Goal: Obtain resource: Download file/media

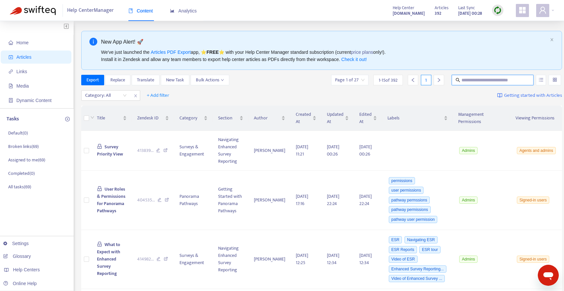
click at [470, 77] on input "text" at bounding box center [493, 79] width 63 height 7
type input "*******"
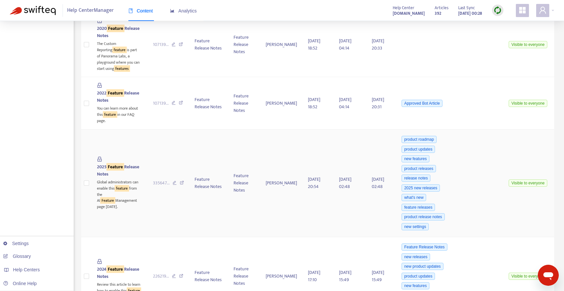
scroll to position [171, 0]
click at [89, 134] on td at bounding box center [86, 182] width 10 height 107
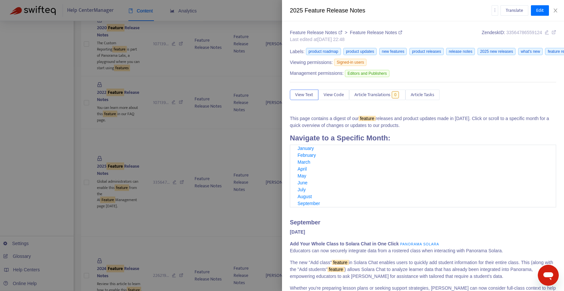
click at [87, 164] on div at bounding box center [282, 145] width 564 height 291
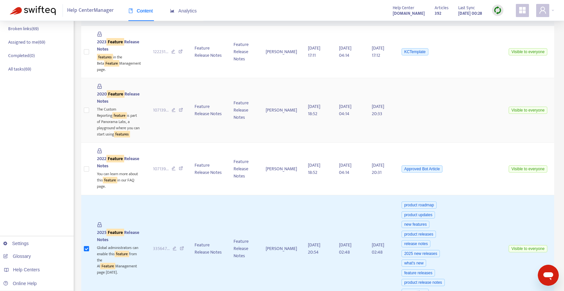
scroll to position [0, 0]
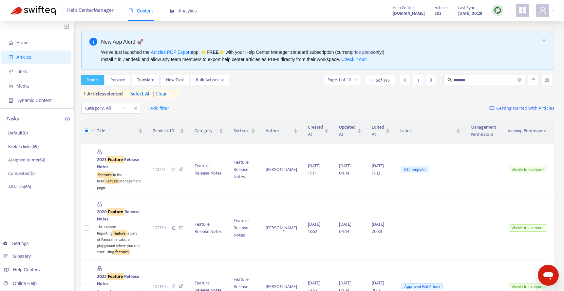
click at [97, 75] on button "Export" at bounding box center [92, 80] width 23 height 10
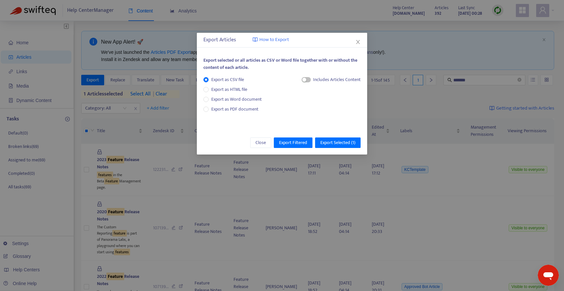
click at [241, 104] on div "Export as CSV file Export as HTML file Export as Word document Export as PDF do…" at bounding box center [235, 94] width 64 height 37
click at [242, 106] on span "Export as PDF document" at bounding box center [234, 109] width 47 height 8
click at [290, 138] on button "Export Filtered" at bounding box center [293, 142] width 39 height 10
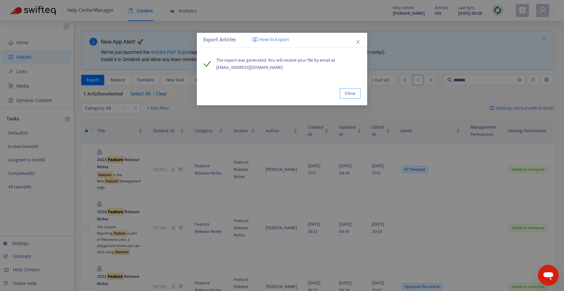
click at [350, 90] on span "Close" at bounding box center [350, 93] width 10 height 7
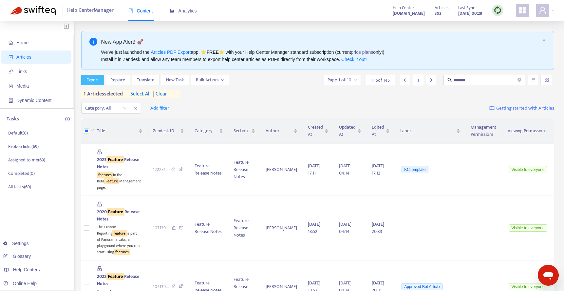
click at [98, 81] on span "Export" at bounding box center [93, 79] width 12 height 7
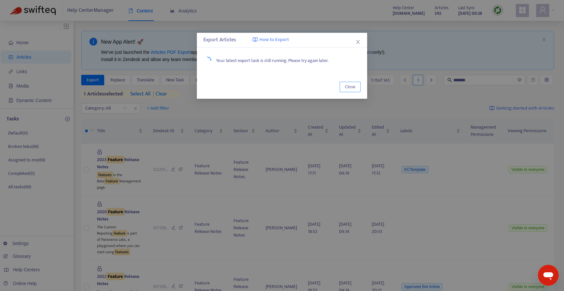
click at [351, 87] on span "Close" at bounding box center [350, 86] width 10 height 7
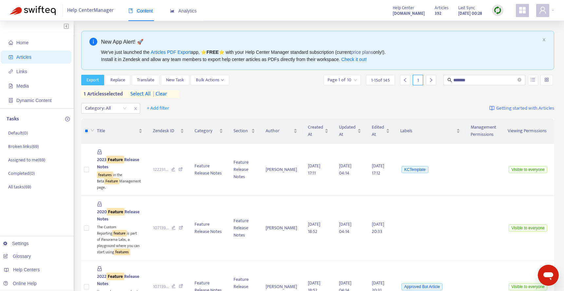
click at [90, 76] on span "Export" at bounding box center [93, 79] width 12 height 7
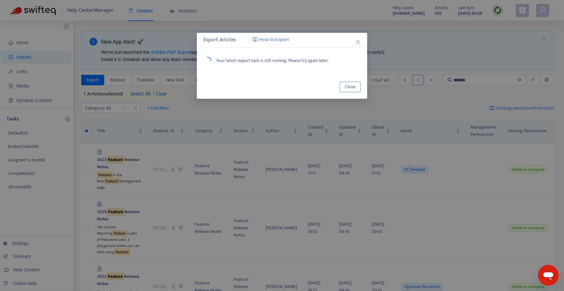
click at [351, 87] on span "Close" at bounding box center [350, 86] width 10 height 7
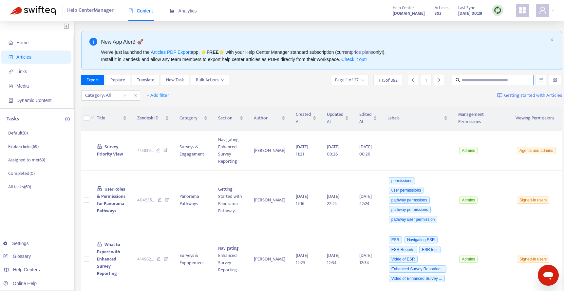
click at [490, 78] on input "text" at bounding box center [493, 79] width 63 height 7
type input "*******"
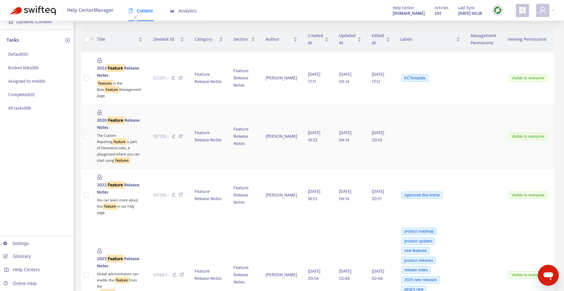
scroll to position [126, 0]
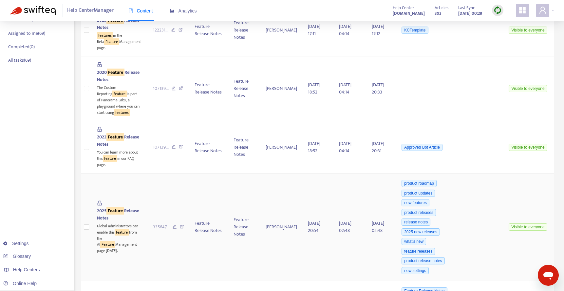
click at [89, 208] on td at bounding box center [86, 226] width 10 height 107
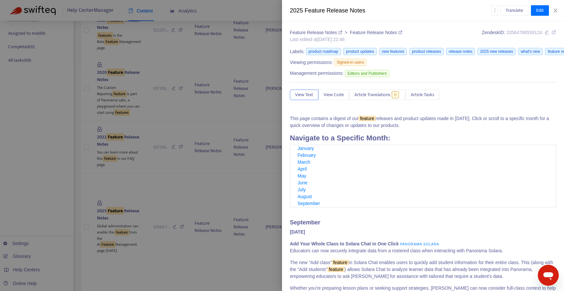
click at [86, 212] on div at bounding box center [282, 145] width 564 height 291
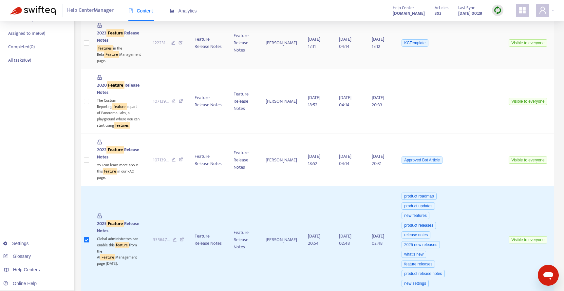
scroll to position [0, 0]
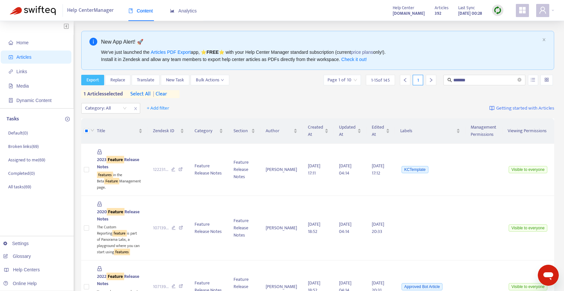
click at [91, 78] on span "Export" at bounding box center [93, 79] width 12 height 7
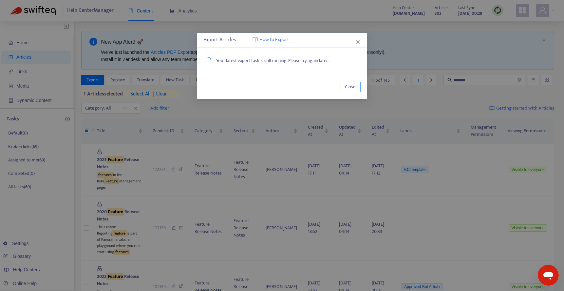
click at [354, 84] on span "Close" at bounding box center [350, 86] width 10 height 7
